Goal: Information Seeking & Learning: Learn about a topic

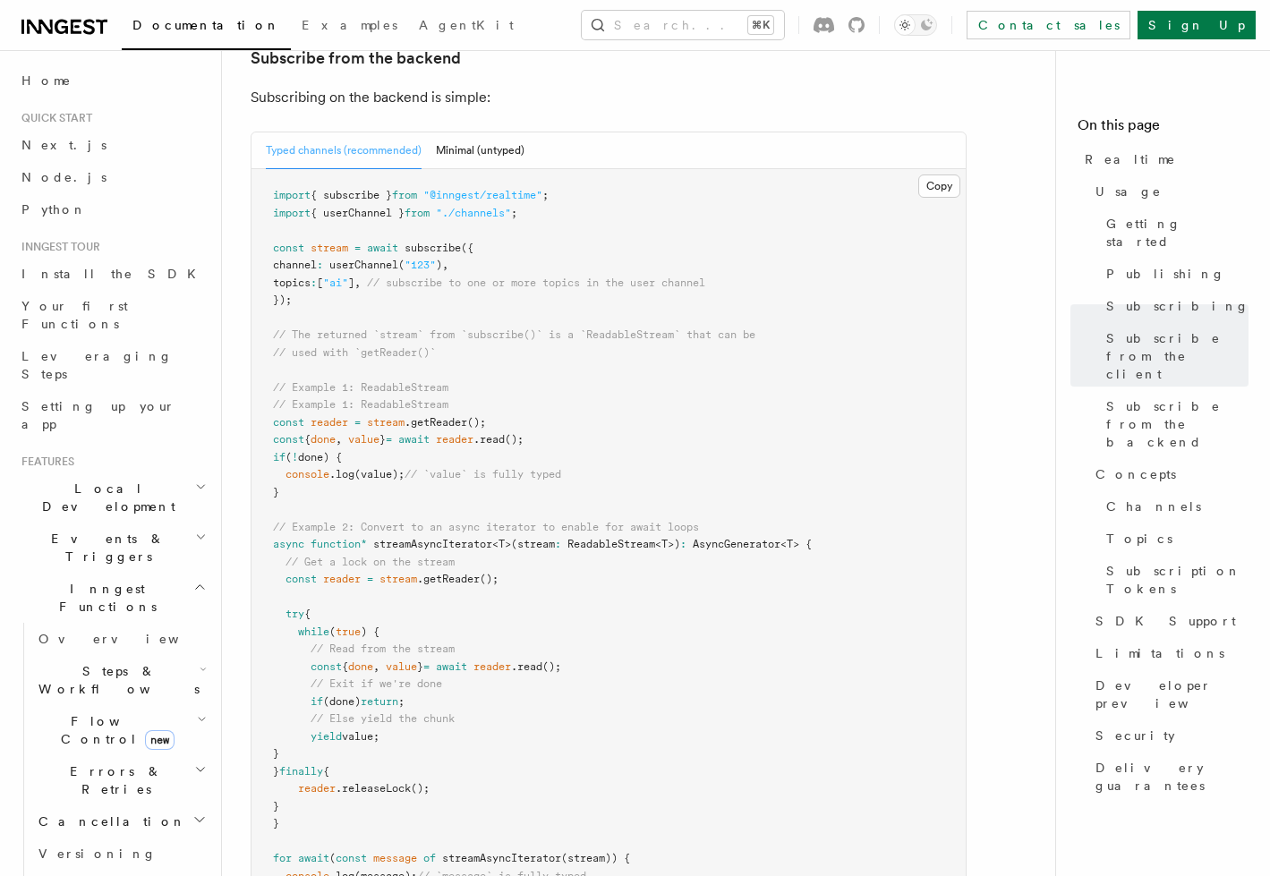
scroll to position [3698, 0]
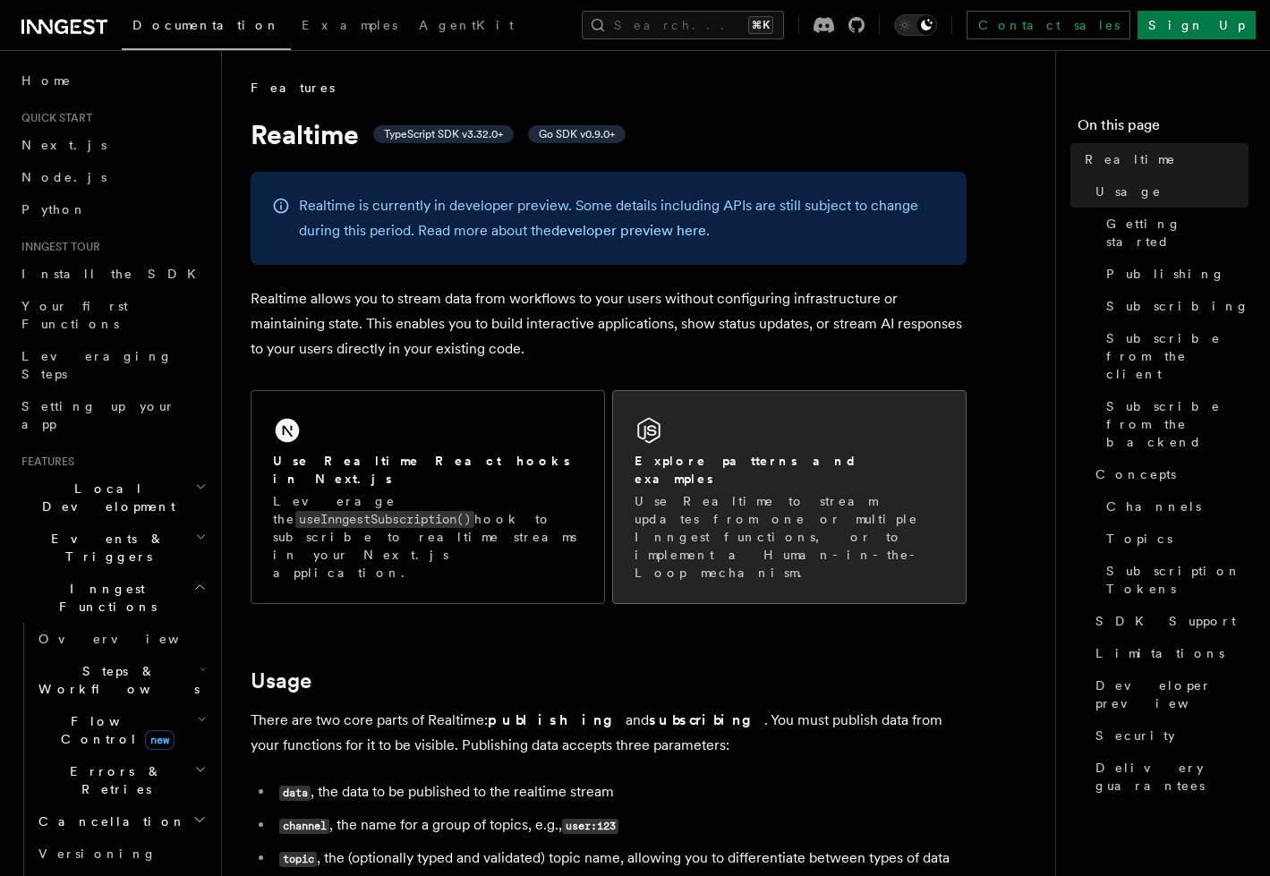
click at [618, 390] on link "Explore patterns and examples Use Realtime to stream updates from one or multip…" at bounding box center [789, 497] width 354 height 214
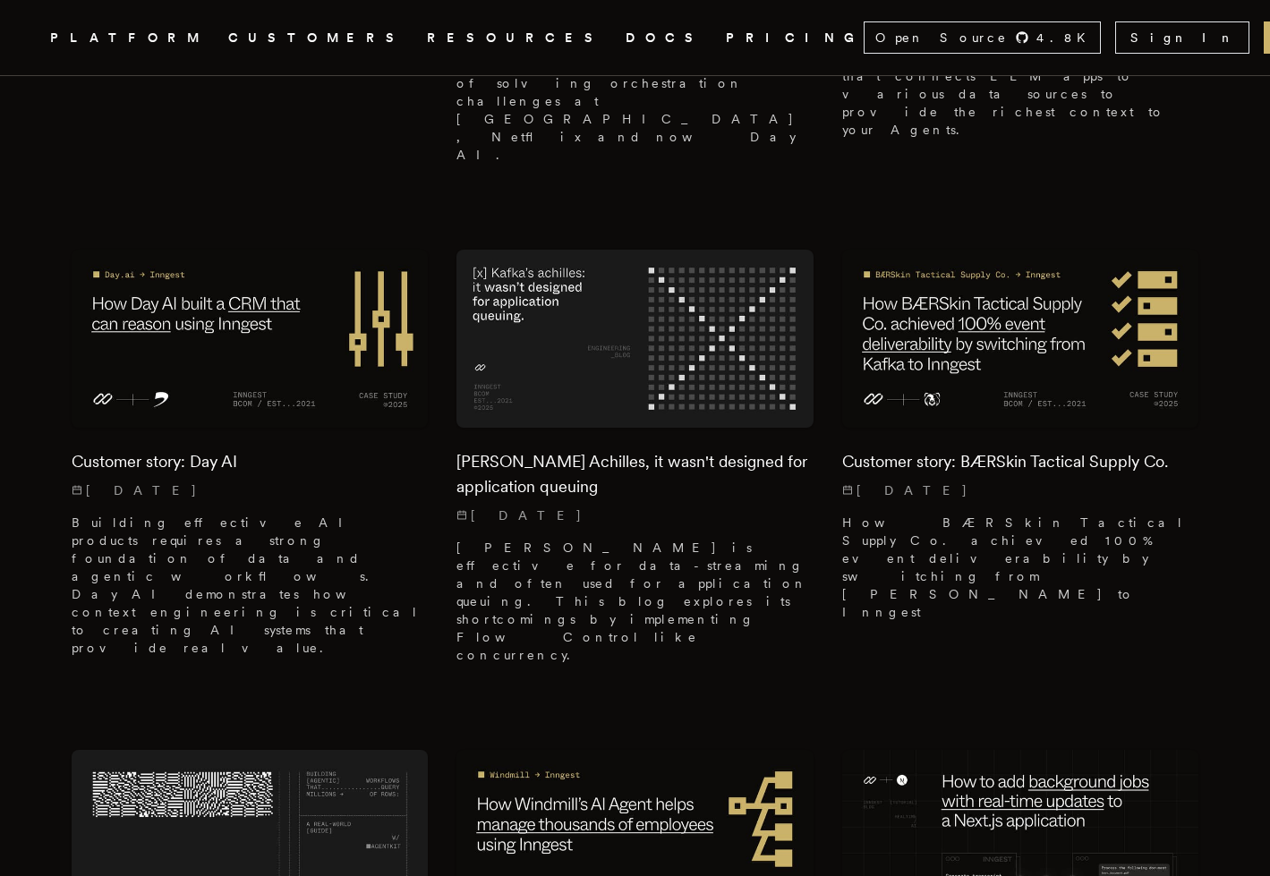
scroll to position [2484, 0]
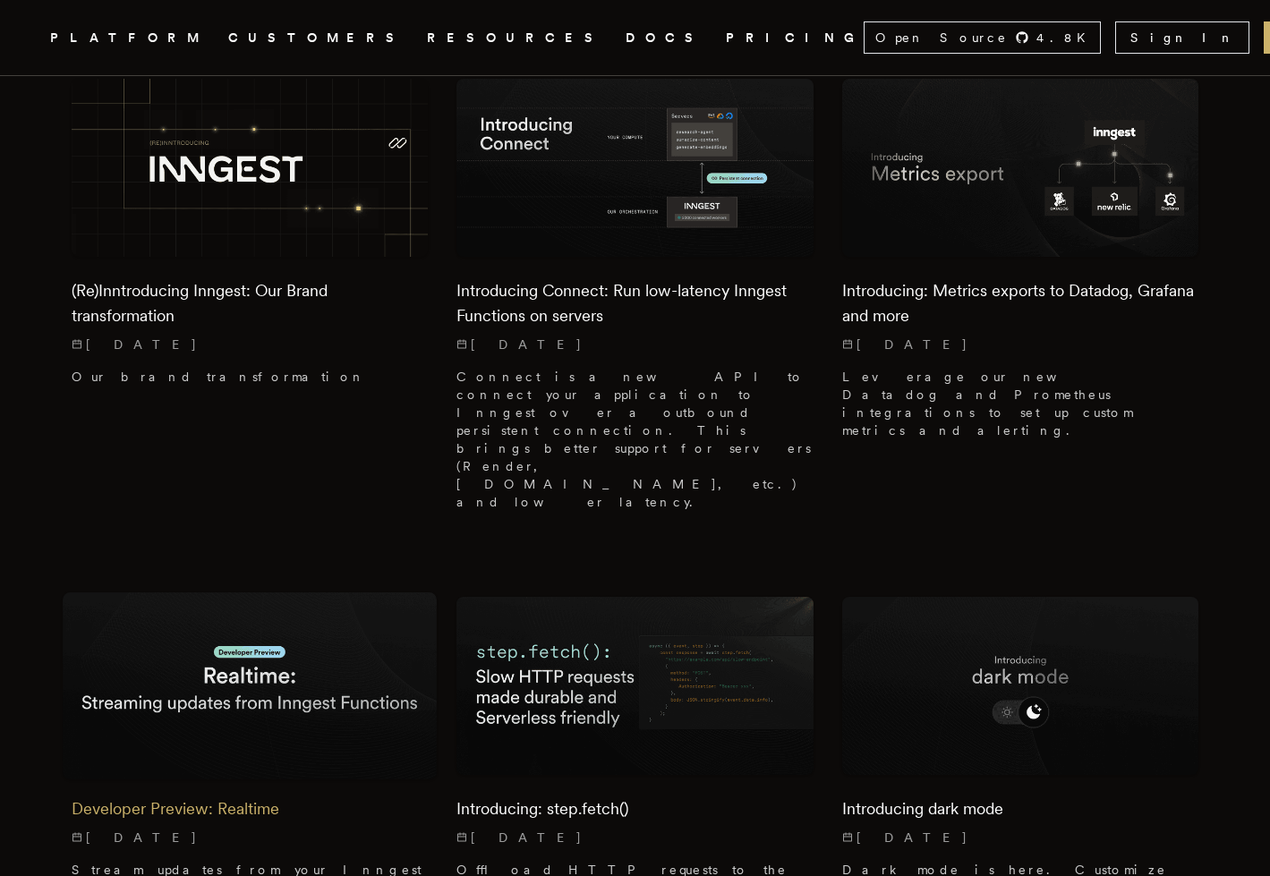
click at [200, 593] on img at bounding box center [250, 686] width 374 height 187
